Goal: Task Accomplishment & Management: Complete application form

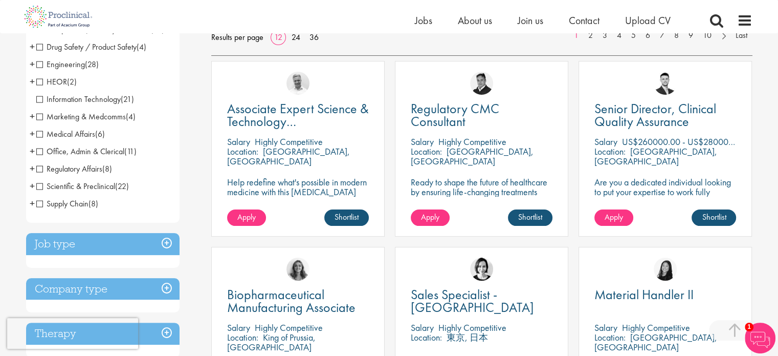
scroll to position [211, 0]
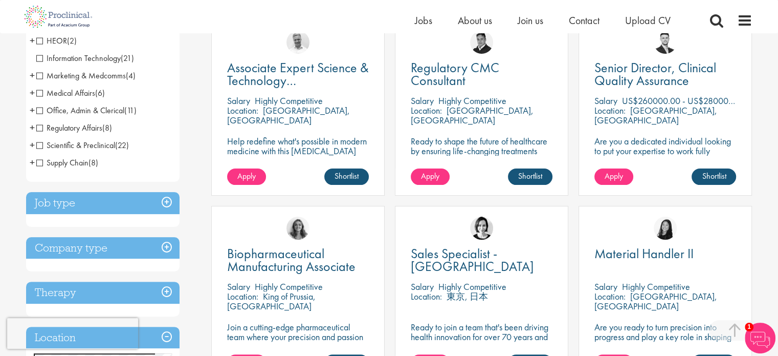
click at [30, 110] on span "+" at bounding box center [32, 109] width 5 height 15
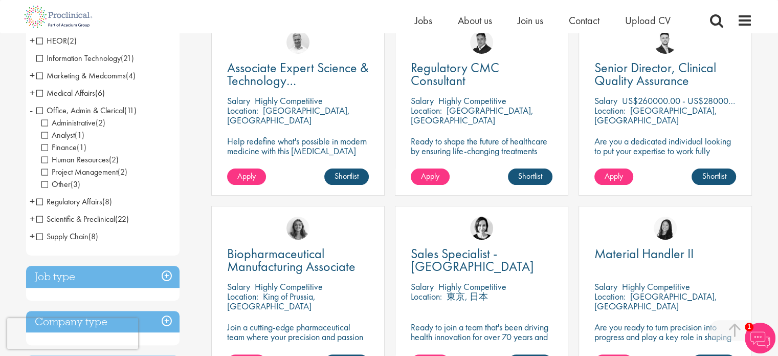
click at [32, 201] on span "+" at bounding box center [32, 200] width 5 height 15
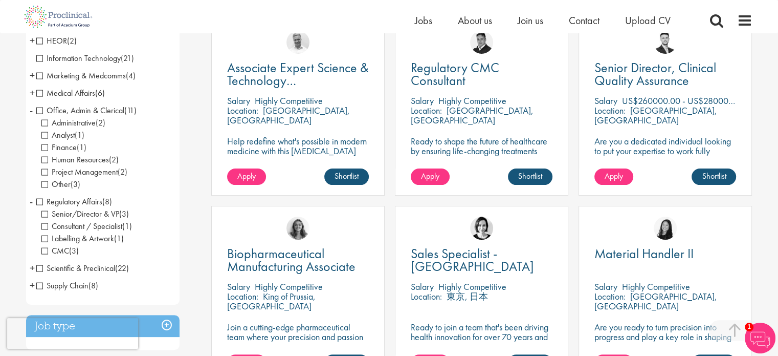
click at [32, 267] on span "+" at bounding box center [32, 267] width 5 height 15
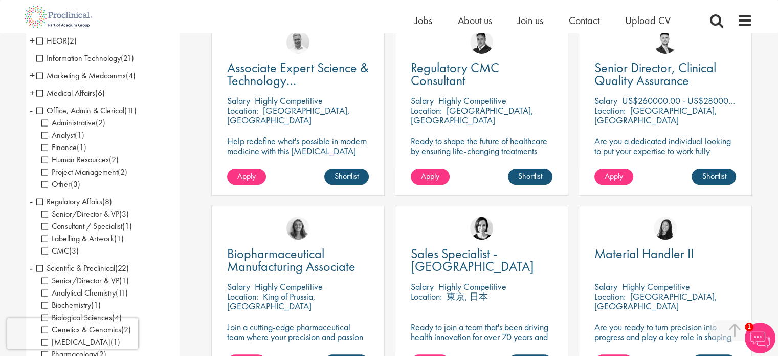
click at [158, 270] on li "Scientific & Preclinical (22) - + Senior/Director & VP (1) Analytical Chemistry…" at bounding box center [102, 310] width 153 height 103
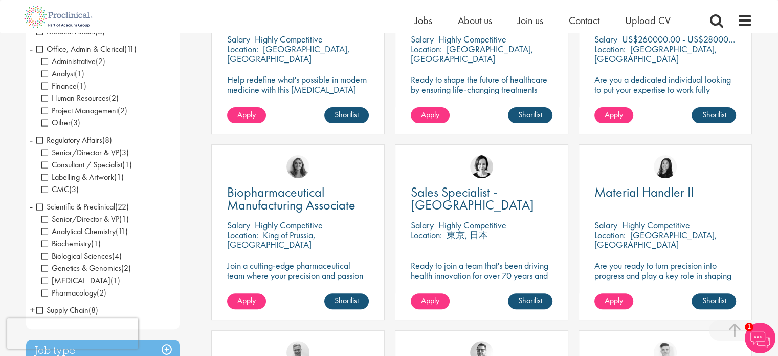
scroll to position [293, 0]
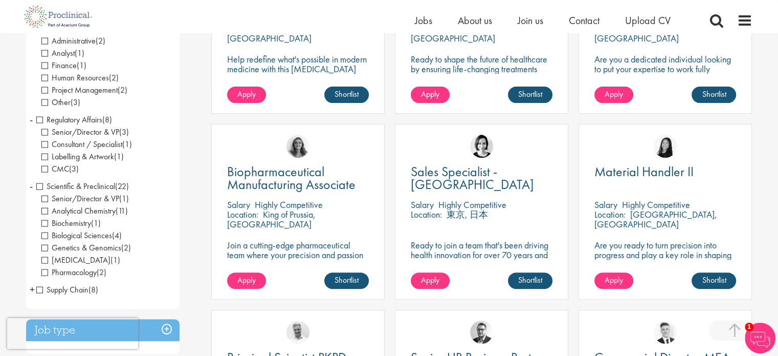
click at [40, 187] on span "Scientific & Preclinical" at bounding box center [75, 186] width 79 height 11
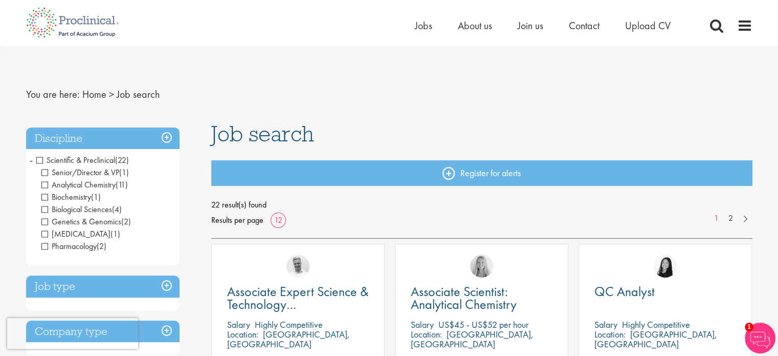
click at [43, 195] on span "Biochemistry" at bounding box center [66, 196] width 50 height 11
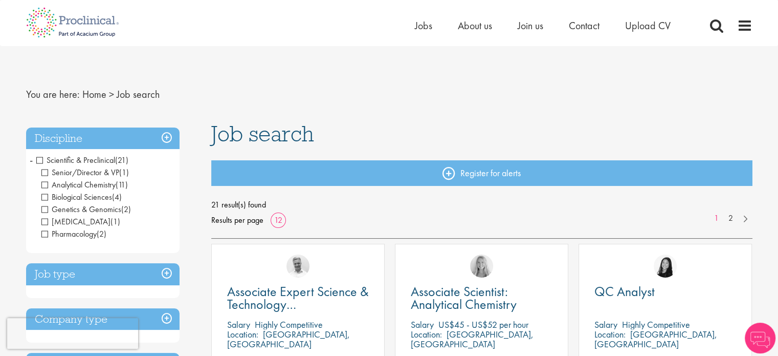
click at [43, 180] on span "Analytical Chemistry" at bounding box center [78, 184] width 74 height 11
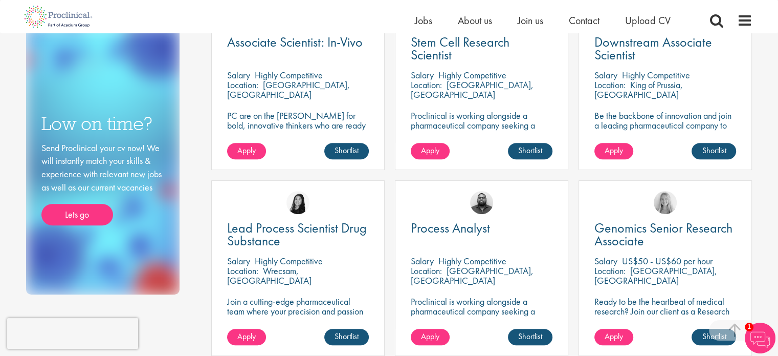
scroll to position [363, 0]
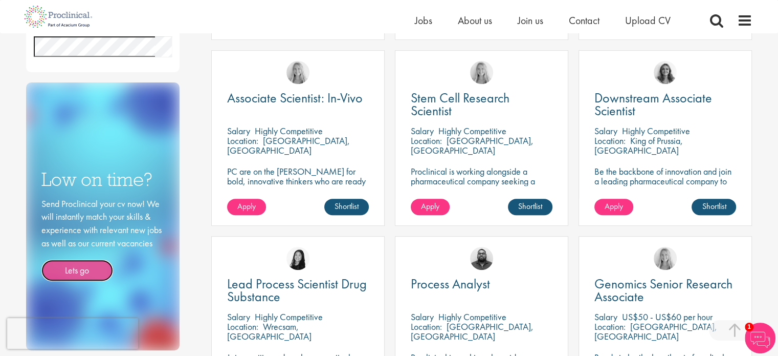
click at [75, 265] on link "Lets go" at bounding box center [77, 269] width 72 height 21
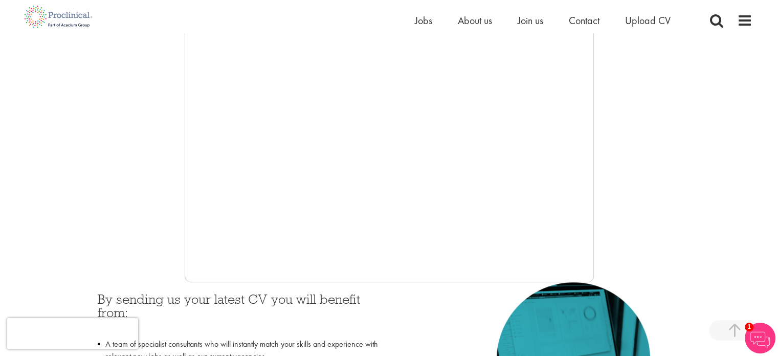
scroll to position [238, 0]
